Goal: Book appointment/travel/reservation

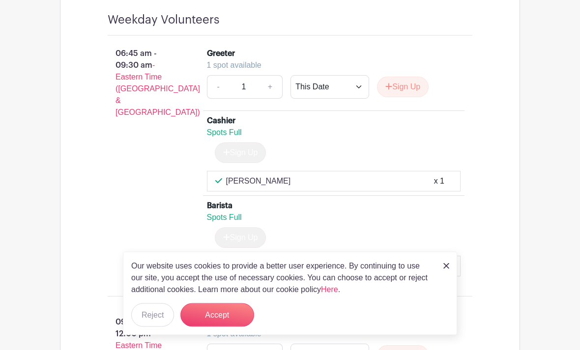
click at [237, 327] on button "Accept" at bounding box center [217, 316] width 74 height 24
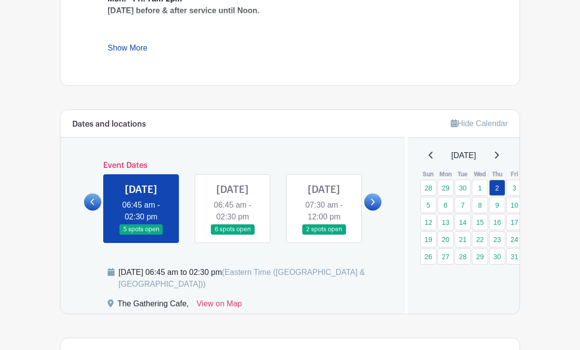
scroll to position [447, 0]
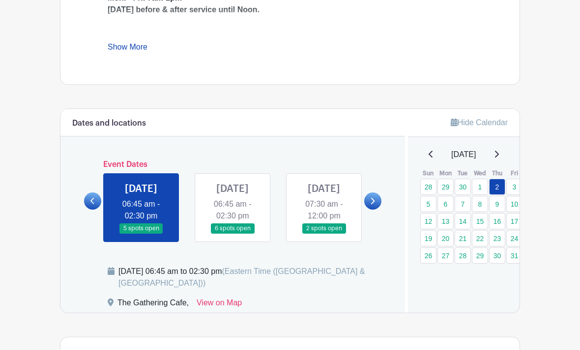
click at [233, 234] on link at bounding box center [233, 234] width 0 height 0
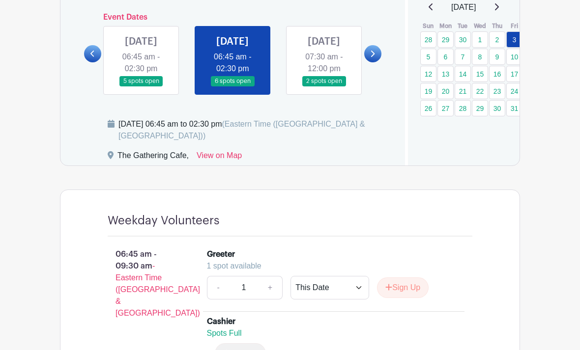
scroll to position [586, 0]
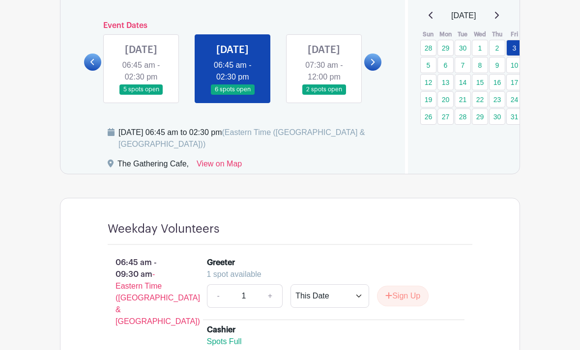
click at [324, 95] on link at bounding box center [324, 95] width 0 height 0
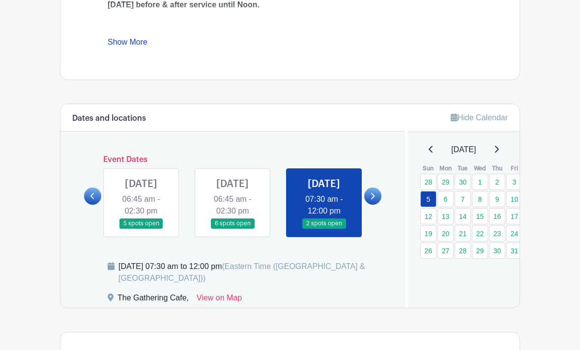
scroll to position [438, 0]
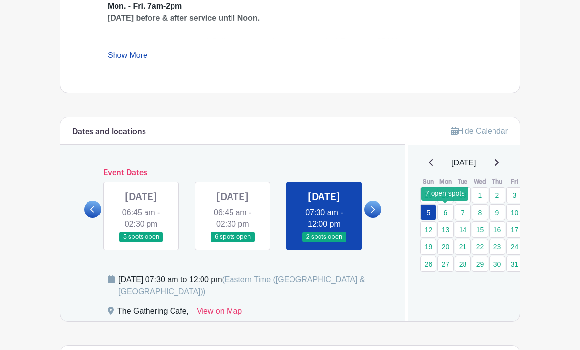
click at [452, 212] on link "6" at bounding box center [445, 212] width 16 height 16
click at [450, 215] on link "6" at bounding box center [445, 212] width 16 height 16
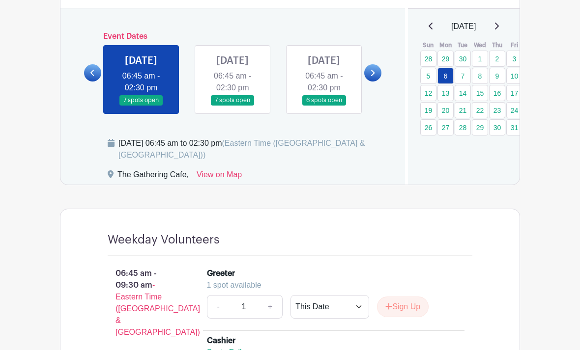
scroll to position [575, 0]
click at [233, 106] on link at bounding box center [233, 106] width 0 height 0
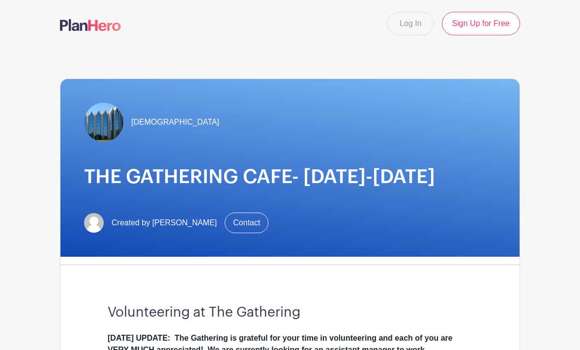
click at [415, 24] on link "Log In" at bounding box center [410, 24] width 46 height 24
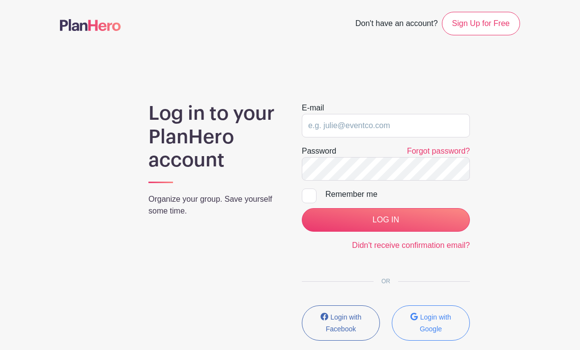
click at [412, 29] on span "Don't have an account?" at bounding box center [396, 25] width 83 height 22
click at [342, 126] on input "email" at bounding box center [386, 126] width 168 height 24
type input "Vahearn@calvarychurch.com"
click at [385, 220] on input "LOG IN" at bounding box center [386, 220] width 168 height 24
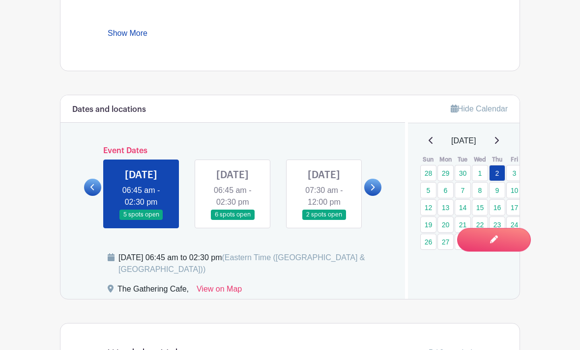
scroll to position [513, 0]
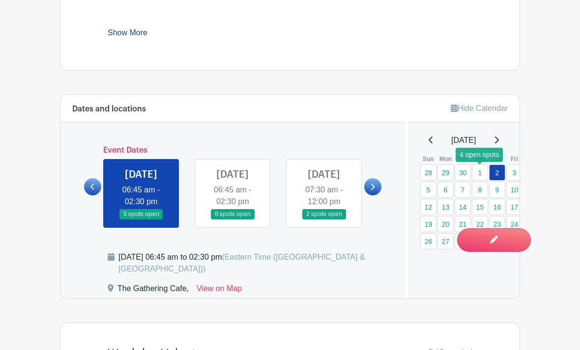
click at [479, 175] on link "1" at bounding box center [480, 173] width 16 height 16
click at [497, 177] on link "2" at bounding box center [497, 173] width 16 height 16
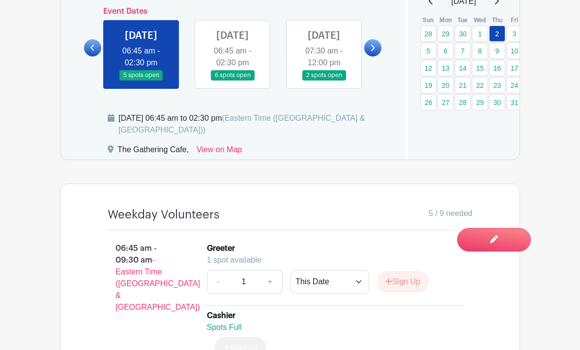
scroll to position [648, 0]
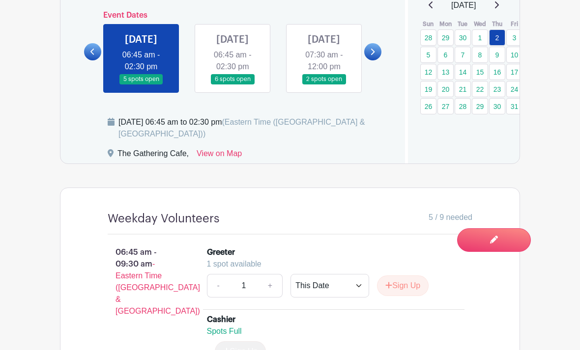
click at [233, 85] on link at bounding box center [233, 85] width 0 height 0
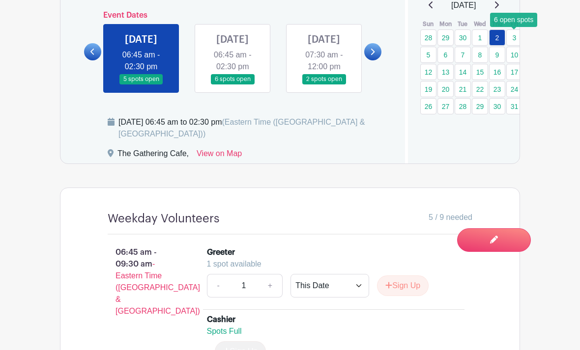
click at [517, 40] on link "3" at bounding box center [514, 37] width 16 height 16
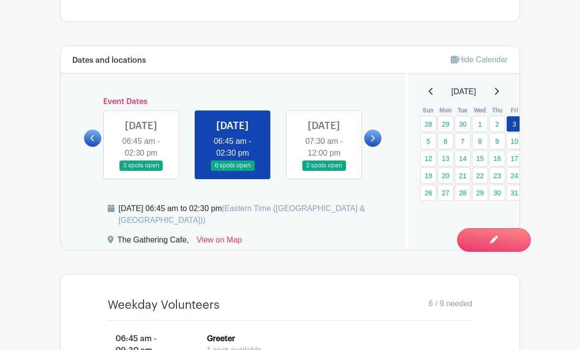
scroll to position [553, 0]
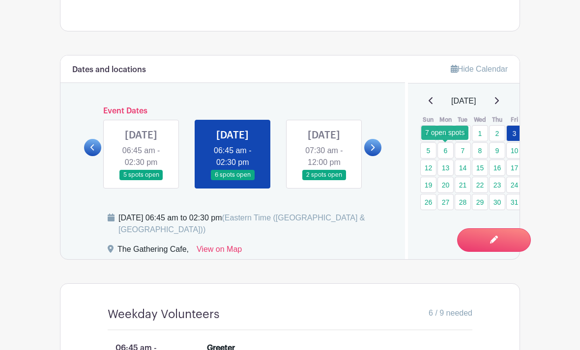
click at [448, 155] on link "6" at bounding box center [445, 151] width 16 height 16
click at [449, 154] on link "6" at bounding box center [445, 151] width 16 height 16
click at [448, 152] on link "6" at bounding box center [445, 151] width 16 height 16
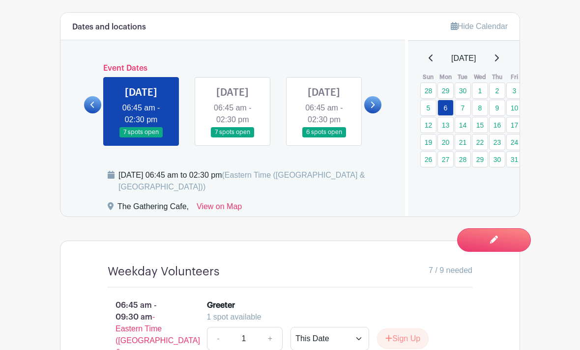
scroll to position [596, 0]
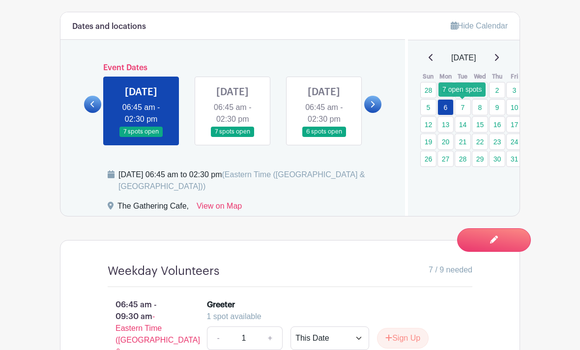
click at [466, 111] on link "7" at bounding box center [463, 107] width 16 height 16
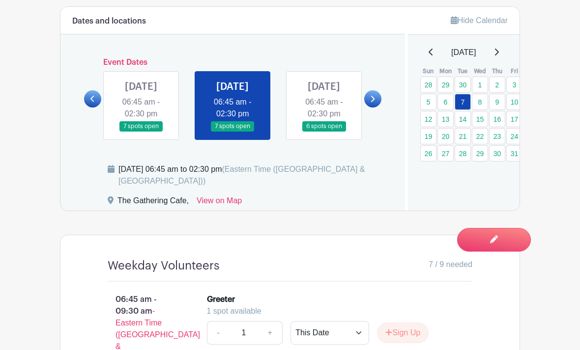
scroll to position [601, 0]
click at [484, 104] on link "8" at bounding box center [480, 102] width 16 height 16
click at [487, 103] on link "8" at bounding box center [480, 102] width 16 height 16
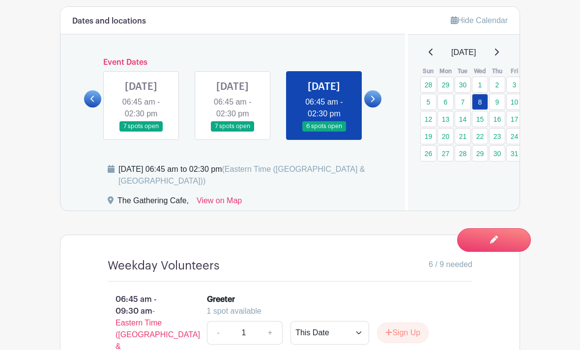
click at [483, 105] on link "8" at bounding box center [480, 102] width 16 height 16
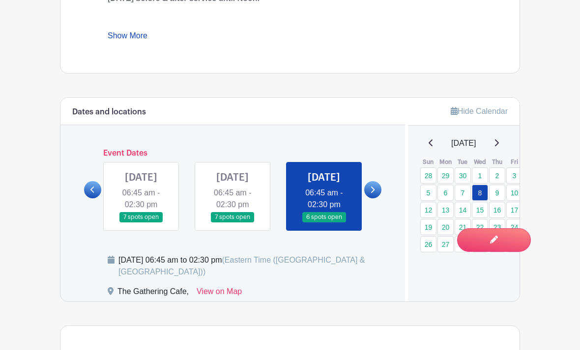
scroll to position [507, 0]
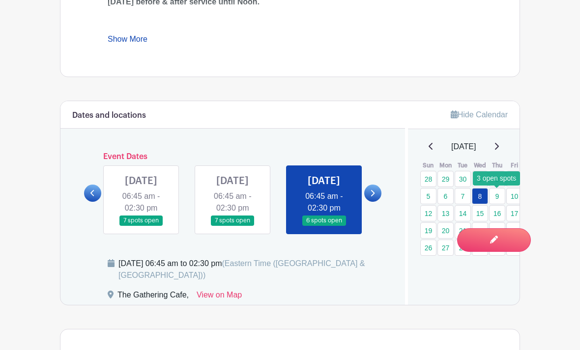
click at [502, 199] on link "9" at bounding box center [497, 196] width 16 height 16
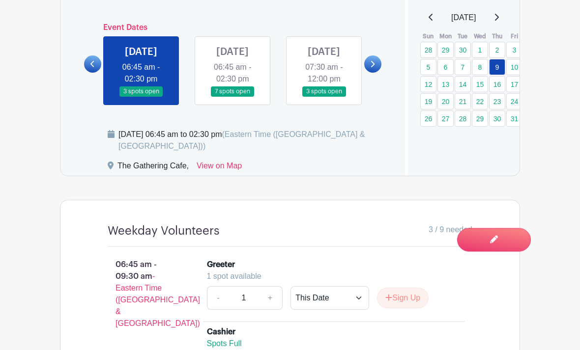
scroll to position [636, 0]
click at [516, 69] on link "10" at bounding box center [514, 67] width 16 height 16
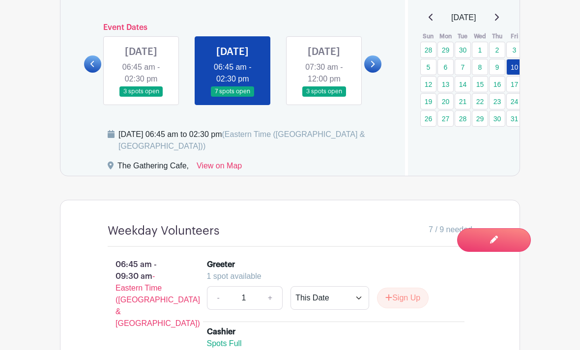
click at [574, 262] on main "Groups All Groups [DEMOGRAPHIC_DATA] My Signups Event Invites My account Logout…" at bounding box center [290, 230] width 580 height 1733
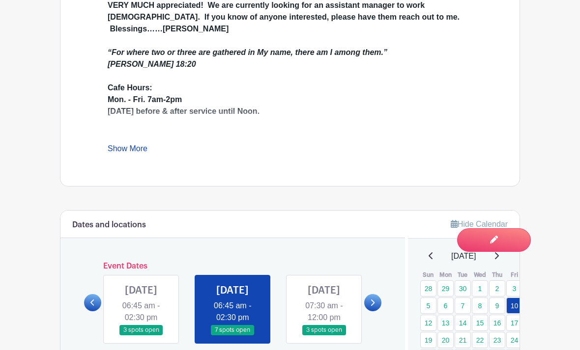
scroll to position [395, 0]
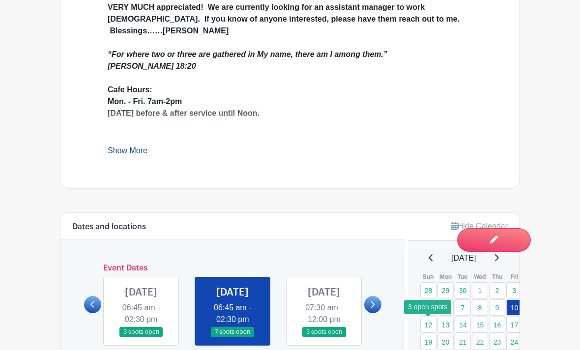
click at [435, 323] on link "12" at bounding box center [428, 325] width 16 height 16
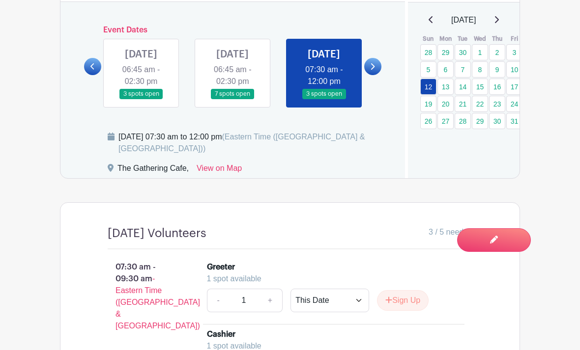
scroll to position [633, 0]
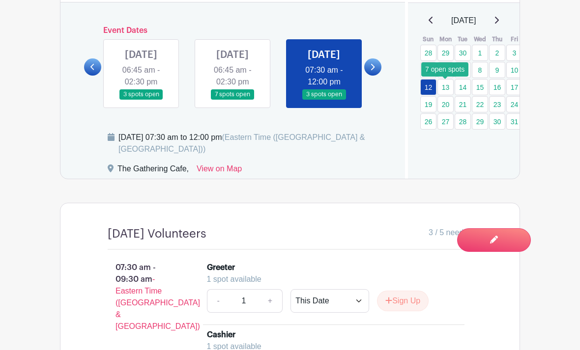
click at [449, 91] on link "13" at bounding box center [445, 87] width 16 height 16
click at [452, 90] on link "13" at bounding box center [445, 87] width 16 height 16
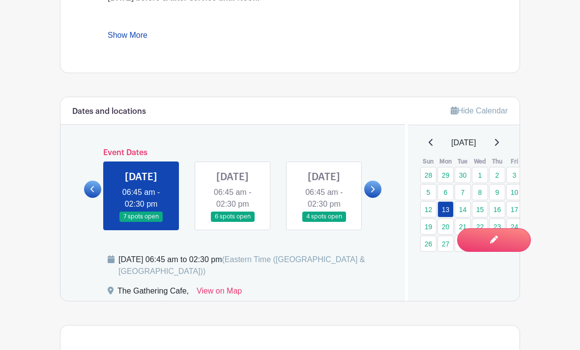
scroll to position [511, 0]
click at [434, 227] on link "19" at bounding box center [428, 226] width 16 height 16
click at [435, 228] on link "19" at bounding box center [428, 226] width 16 height 16
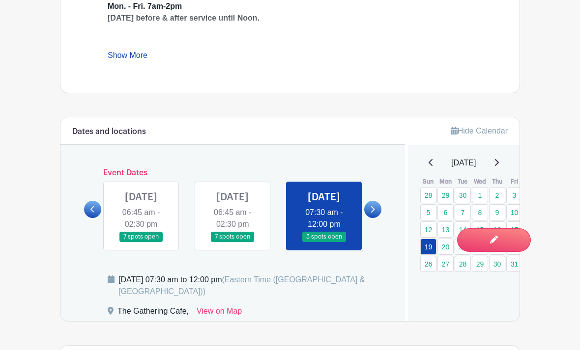
scroll to position [493, 0]
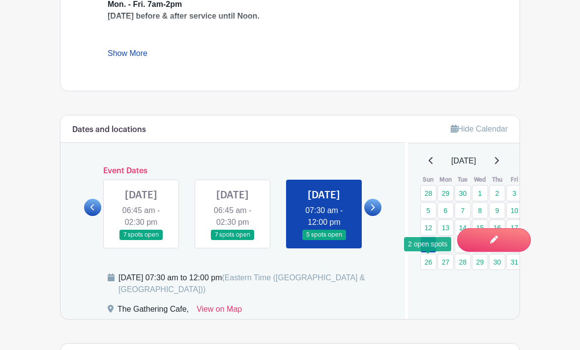
click at [433, 262] on link "26" at bounding box center [428, 262] width 16 height 16
click at [434, 263] on link "26" at bounding box center [428, 262] width 16 height 16
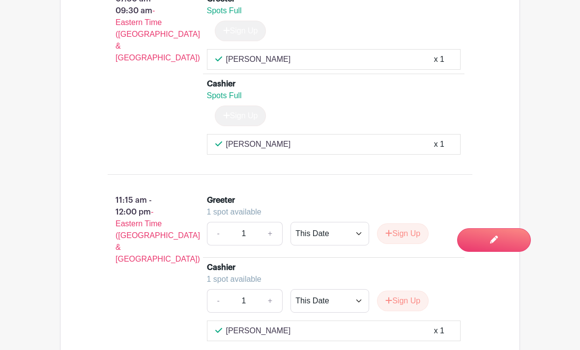
scroll to position [927, 0]
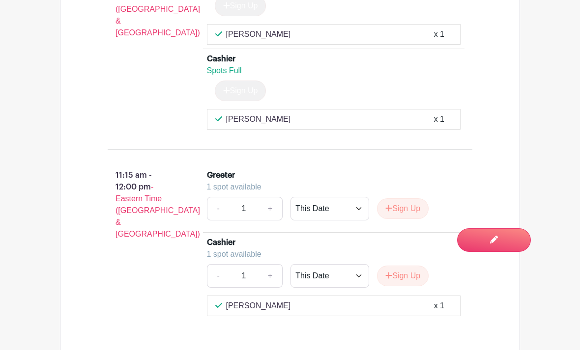
click at [154, 290] on div "11:15 am - 12:00 pm - Eastern Time ([GEOGRAPHIC_DATA] & [GEOGRAPHIC_DATA])" at bounding box center [141, 243] width 99 height 155
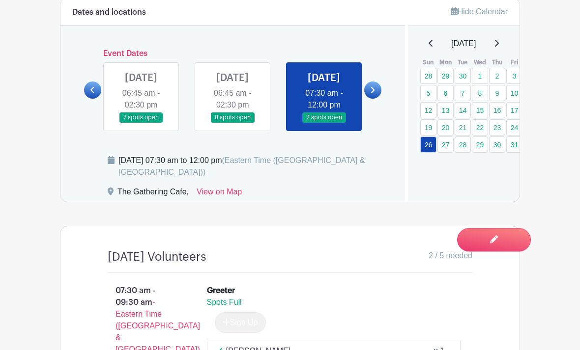
scroll to position [610, 0]
